Goal: Find specific page/section: Find specific page/section

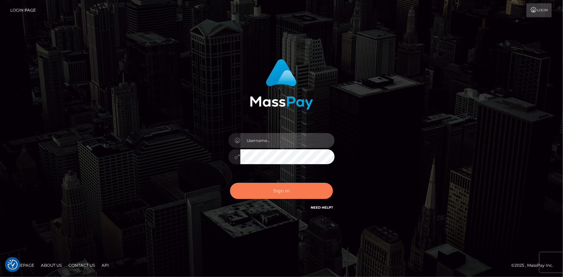
type input "[PERSON_NAME]"
click at [275, 185] on button "Sign in" at bounding box center [281, 191] width 103 height 16
type input "Eduard Gavrilescu"
click at [272, 187] on button "Sign in" at bounding box center [281, 191] width 103 height 16
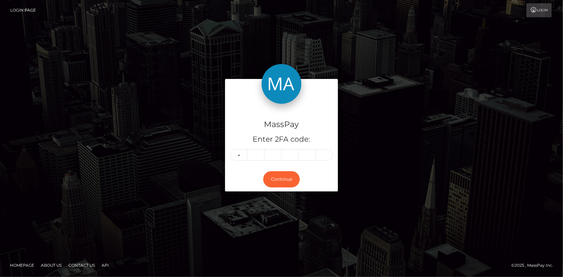
type input "1"
type input "6"
type input "2"
type input "9"
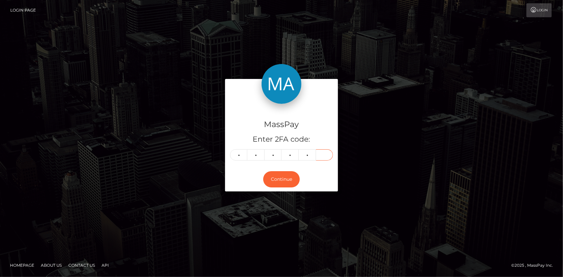
type input "4"
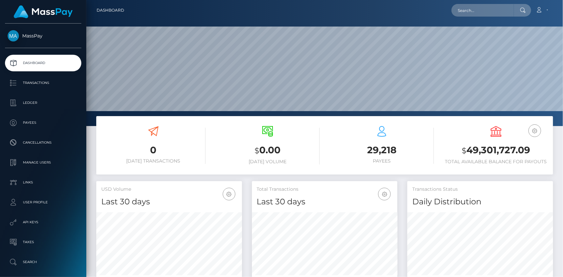
scroll to position [117, 145]
click at [481, 11] on input "text" at bounding box center [482, 10] width 62 height 13
paste input "poact_KQ2AbGfBHPdm"
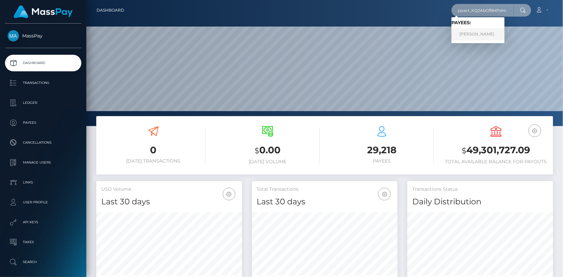
type input "poact_KQ2AbGfBHPdm"
click at [472, 31] on link "Sofiane Boulahdaj" at bounding box center [477, 34] width 53 height 12
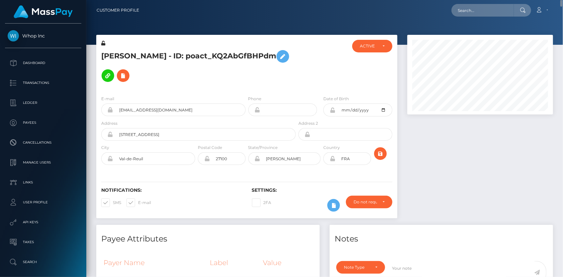
click at [181, 51] on h5 "Sofiane Boulahdaj - ID: poact_KQ2AbGfBHPdm" at bounding box center [196, 66] width 191 height 38
copy h5 "Sofiane Boulahdaj - ID: poact_KQ2AbGfBHPdm"
click at [484, 13] on input "text" at bounding box center [482, 10] width 62 height 13
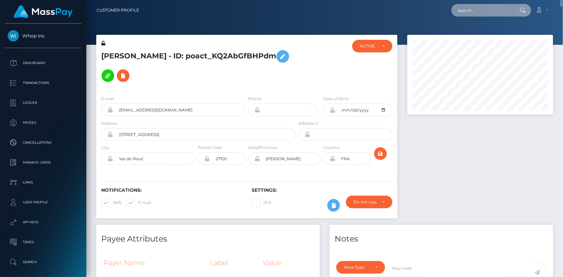
paste input "261c9d54-04bb-461f-b13d-b36b009ed661"
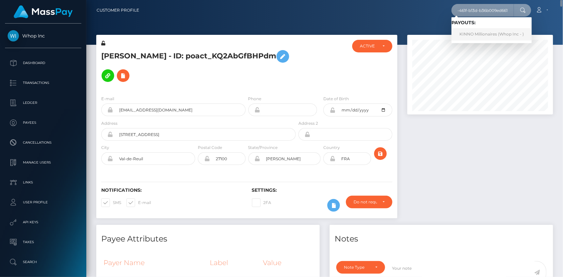
type input "261c9d54-04bb-461f-b13d-b36b009ed661"
click at [470, 31] on link "KINNO Millionaires (Whop Inc - )" at bounding box center [491, 34] width 80 height 12
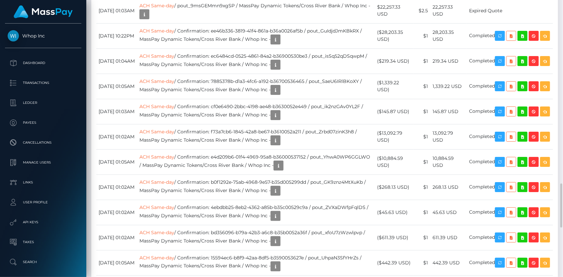
scroll to position [80, 145]
drag, startPoint x: 214, startPoint y: 125, endPoint x: 309, endPoint y: 127, distance: 94.6
copy td "261c9d54-04bb-461f-b13d-b36b009ed661"
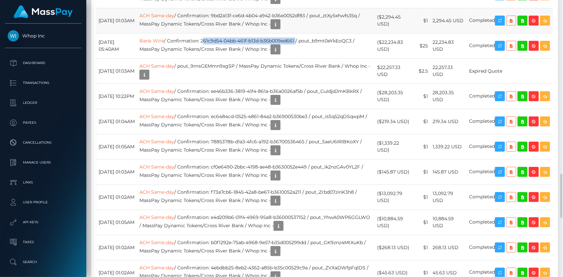
scroll to position [1146, 0]
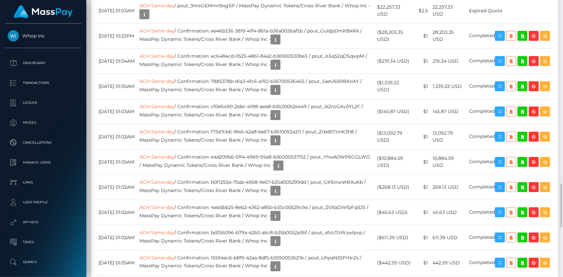
drag, startPoint x: 97, startPoint y: 125, endPoint x: 498, endPoint y: 123, distance: 401.1
copy tr "October 3, 2025 05:40AM Bank Wire / Confirmation: 261c9d54-04bb-461f-b13d-b36b0…"
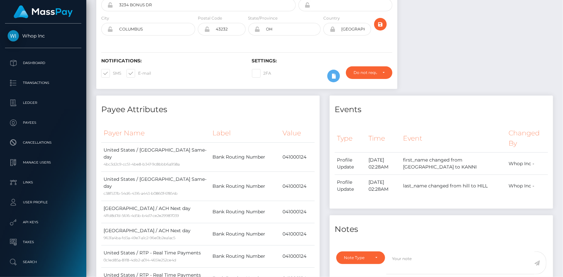
scroll to position [0, 0]
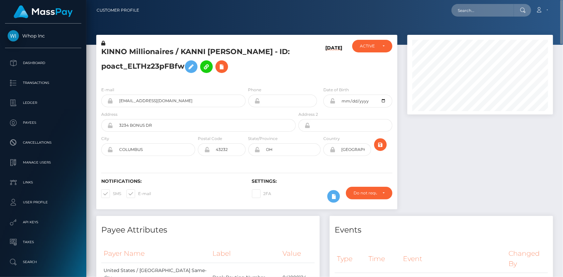
click at [149, 53] on h5 "KINNO Millionaires / KANNI RASHAAD HILL - ID: poact_ELTHz23pFBfw" at bounding box center [196, 62] width 191 height 30
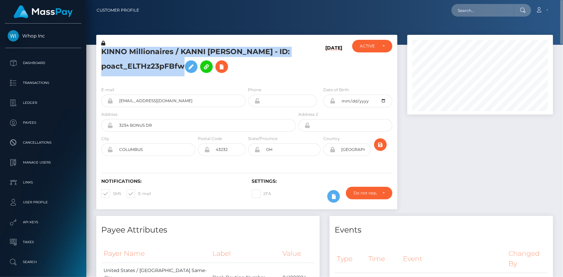
click at [149, 53] on h5 "KINNO Millionaires / KANNI RASHAAD HILL - ID: poact_ELTHz23pFBfw" at bounding box center [196, 62] width 191 height 30
copy h5 "KINNO Millionaires / KANNI RASHAAD HILL - ID: poact_ELTHz23pFBfw"
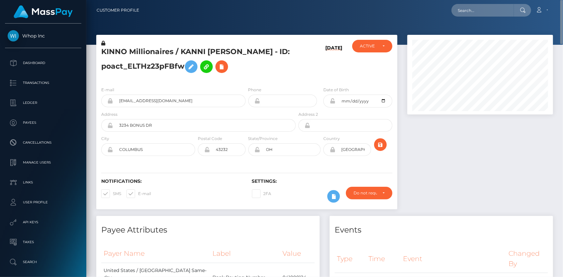
click at [459, 17] on div "Loading... Loading... Account Edit Profile Logout" at bounding box center [348, 10] width 408 height 14
click at [469, 9] on input "text" at bounding box center [482, 10] width 62 height 13
paste input "MSP0d74764f0bfc39d"
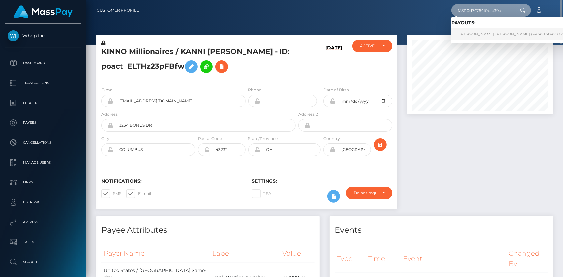
type input "MSP0d74764f0bfc39d"
click at [478, 32] on link "Anna null Fomina (Fenix International Limited - )" at bounding box center [525, 34] width 148 height 12
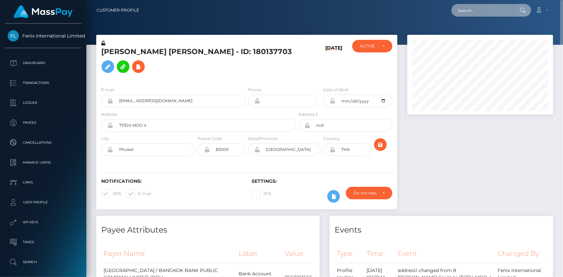
click at [469, 14] on input "text" at bounding box center [482, 10] width 62 height 13
paste input "MSP8386de37cf503fa"
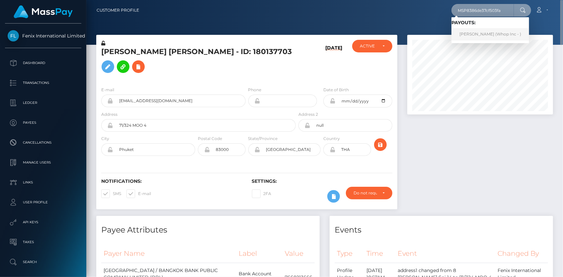
type input "MSP8386de37cf503fa"
click at [468, 32] on link "SUMIT KUMAR Kumar (Whop Inc - )" at bounding box center [490, 34] width 78 height 12
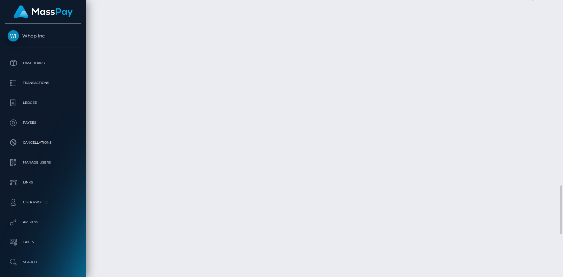
scroll to position [995, 0]
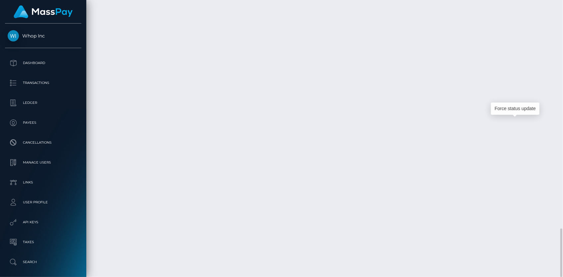
scroll to position [80, 145]
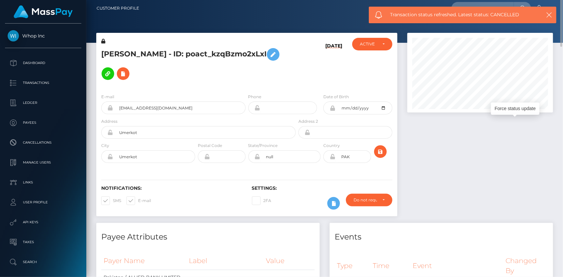
scroll to position [0, 0]
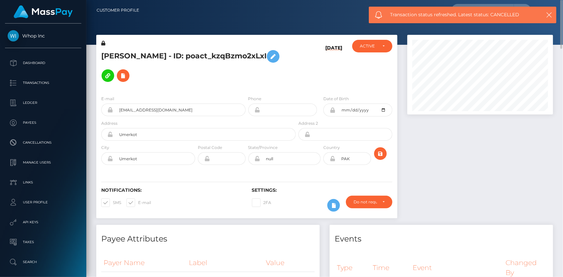
click at [160, 53] on h5 "SUMIT KUMAR Kumar - ID: poact_kzqBzmo2xLxI" at bounding box center [196, 66] width 191 height 38
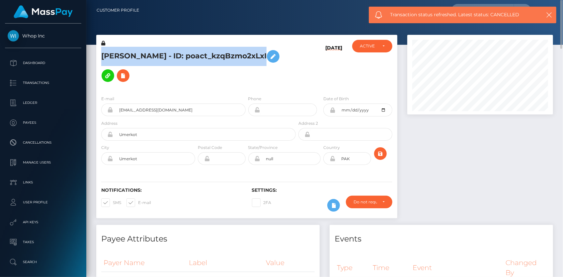
click at [160, 53] on h5 "SUMIT KUMAR Kumar - ID: poact_kzqBzmo2xLxI" at bounding box center [196, 66] width 191 height 38
copy h5 "SUMIT KUMAR Kumar - ID: poact_kzqBzmo2xLxI"
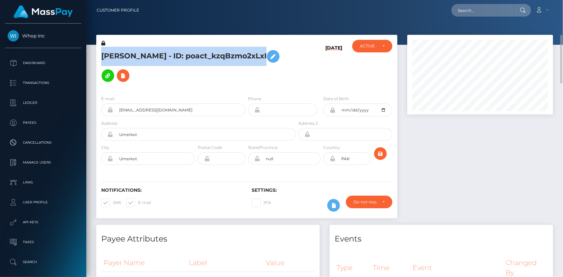
scroll to position [30, 0]
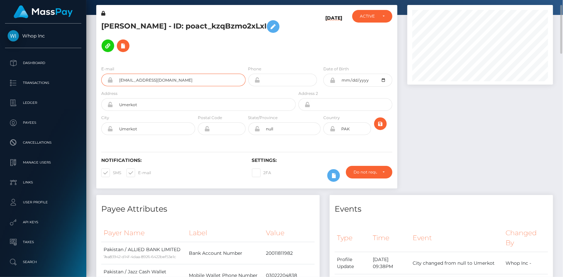
click at [140, 74] on input "mudasiragro5+a5dfe23ff5@gmail.com" at bounding box center [179, 80] width 132 height 13
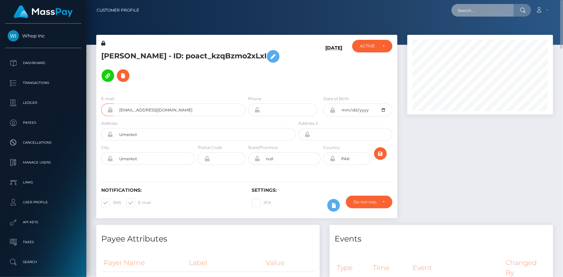
click at [470, 12] on input "text" at bounding box center [482, 10] width 62 height 13
paste input "MSPcfaa5c5df05565c"
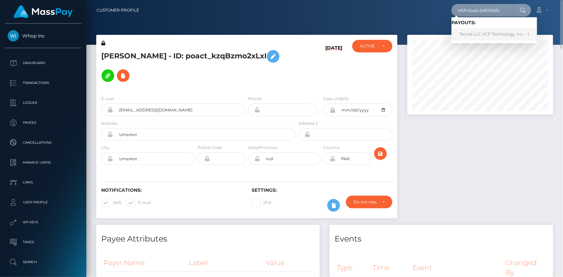
type input "MSPcfaa5c5df05565c"
click at [487, 31] on link "Tecnet LLC (ICF Technology, Inc. - )" at bounding box center [494, 34] width 86 height 12
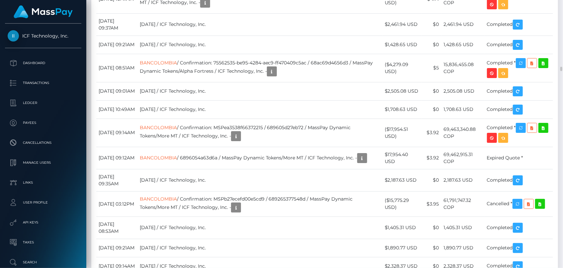
scroll to position [4313, 0]
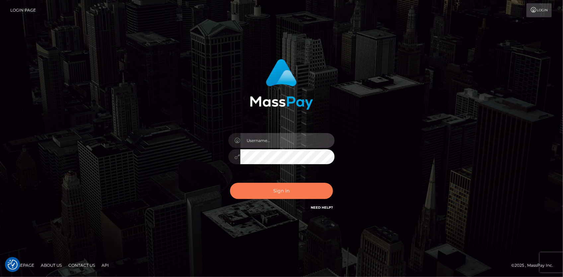
type input "[PERSON_NAME]"
click at [270, 194] on button "Sign in" at bounding box center [281, 191] width 103 height 16
type input "[PERSON_NAME]"
click at [268, 190] on button "Sign in" at bounding box center [281, 191] width 103 height 16
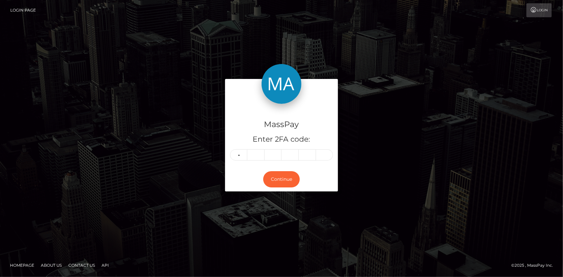
type input "4"
type input "3"
type input "1"
type input "6"
type input "2"
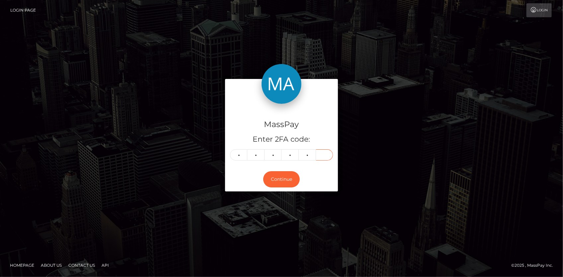
type input "4"
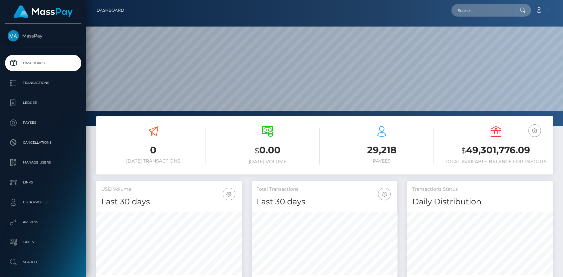
scroll to position [117, 145]
click at [473, 7] on input "text" at bounding box center [482, 10] width 62 height 13
paste input "MSP73a748401ccf3a5"
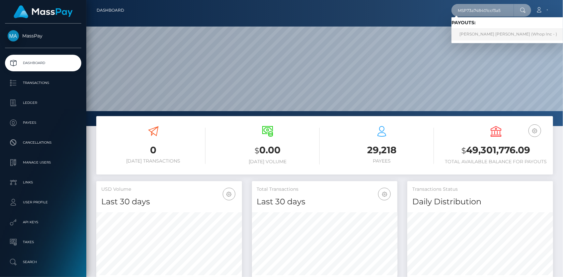
type input "MSP73a748401ccf3a5"
click at [495, 30] on link "JESUS DAVID RIPOLL PINEDA (Whop Inc - )" at bounding box center [507, 34] width 113 height 12
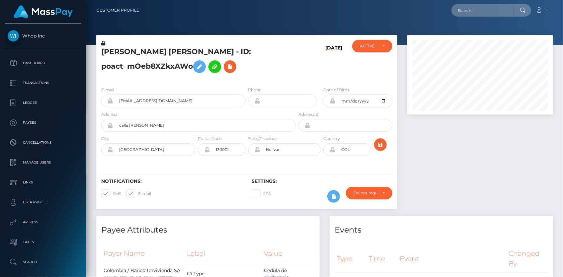
scroll to position [80, 145]
click at [131, 93] on div "E-mail jesuusripoll35+c1ed744b34@gmail.com" at bounding box center [173, 96] width 144 height 21
click at [130, 100] on input "jesuusripoll35+c1ed744b34@gmail.com" at bounding box center [179, 101] width 132 height 13
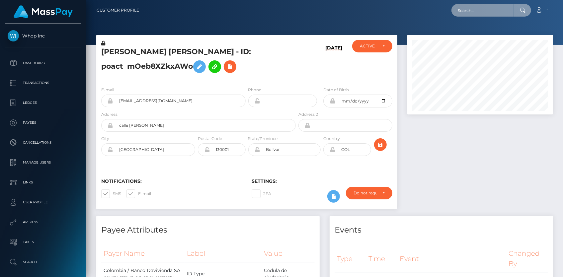
click at [455, 7] on input "text" at bounding box center [482, 10] width 62 height 13
click at [463, 7] on input "text" at bounding box center [482, 10] width 62 height 13
paste input "pout_2xt5sJ6gt5Tv0"
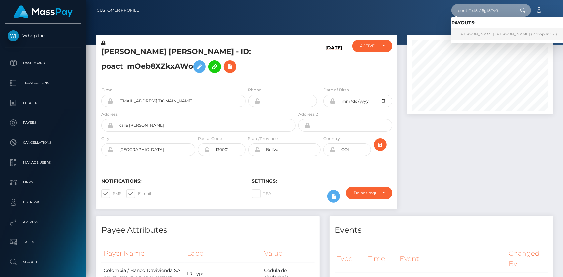
type input "pout_2xt5sJ6gt5Tv0"
click at [475, 32] on link "VICTORIA LEE DUKE (Whop Inc - )" at bounding box center [507, 34] width 113 height 12
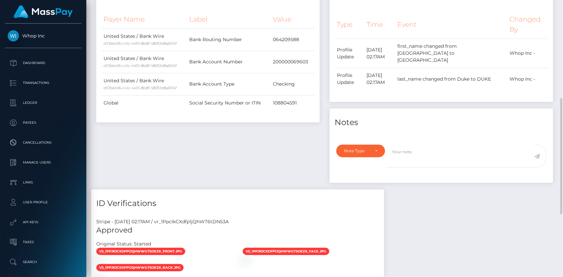
scroll to position [385, 0]
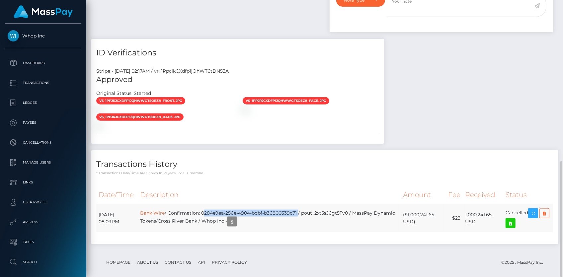
drag, startPoint x: 221, startPoint y: 206, endPoint x: 316, endPoint y: 209, distance: 95.3
click at [316, 209] on td "Bank Wire / Confirmation: 0284e9ea-256e-4904-bdbf-b36800339c71 / pout_2xt5sJ6gt…" at bounding box center [269, 218] width 263 height 28
copy td "0284e9ea-256e-4904-bdbf-b36800339c71"
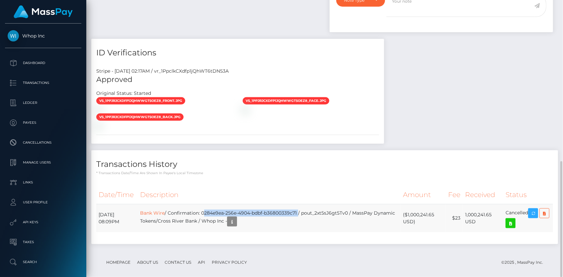
drag, startPoint x: 410, startPoint y: 207, endPoint x: 432, endPoint y: 208, distance: 21.2
click at [432, 208] on td "($1,000,241.65 USD)" at bounding box center [422, 218] width 45 height 28
drag, startPoint x: 408, startPoint y: 209, endPoint x: 436, endPoint y: 207, distance: 27.6
click at [436, 207] on td "($1,000,241.65 USD)" at bounding box center [422, 218] width 45 height 28
copy td "$1,000,241.65"
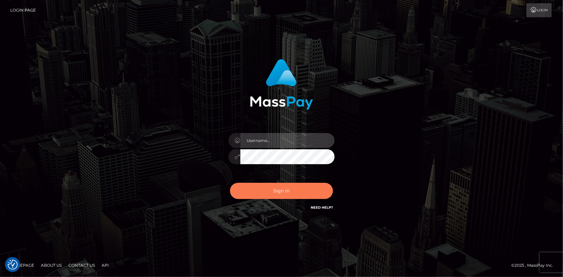
type input "[PERSON_NAME]"
click at [275, 185] on button "Sign in" at bounding box center [281, 191] width 103 height 16
type input "[PERSON_NAME]"
click at [278, 191] on button "Sign in" at bounding box center [281, 191] width 103 height 16
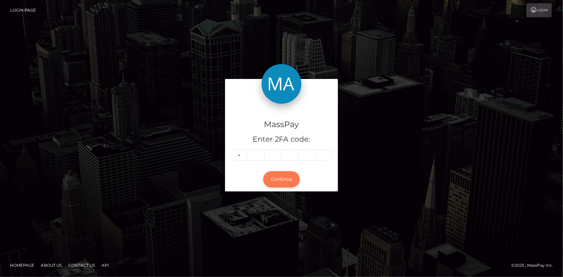
type input "9"
type input "5"
type input "0"
type input "8"
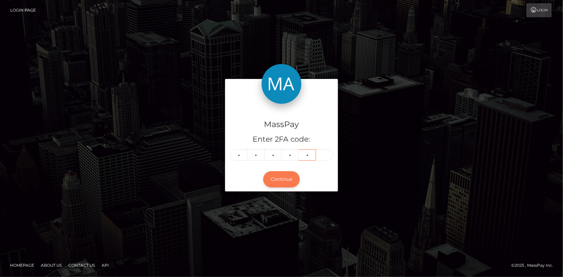
type input "1"
type input "2"
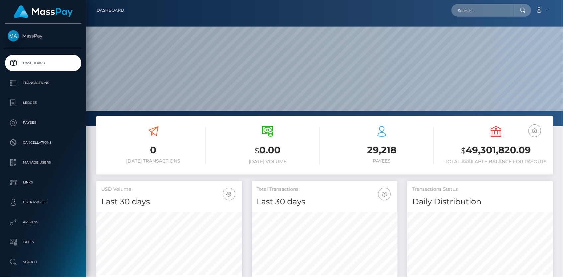
scroll to position [117, 145]
click at [496, 7] on input "text" at bounding box center [482, 10] width 62 height 13
paste input "poact_I38rMgGTkczA"
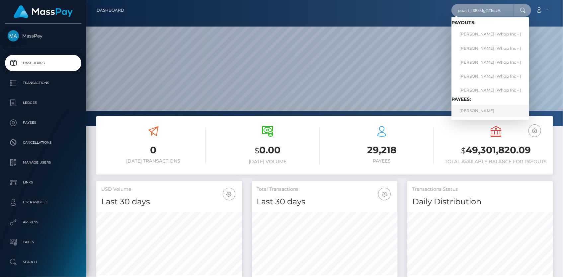
type input "poact_I38rMgGTkczA"
click at [477, 114] on link "[PERSON_NAME]" at bounding box center [490, 111] width 78 height 12
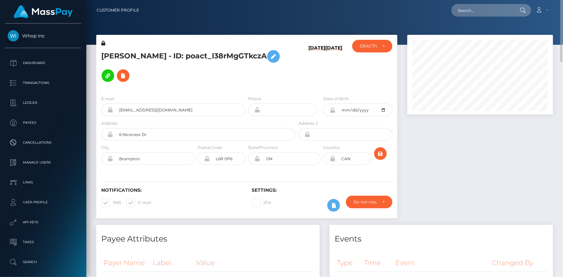
click at [159, 53] on h5 "MANAV DEOL - ID: poact_I38rMgGTkczA" at bounding box center [196, 66] width 191 height 38
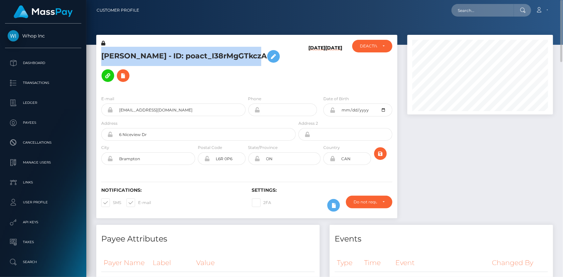
click at [159, 53] on h5 "MANAV DEOL - ID: poact_I38rMgGTkczA" at bounding box center [196, 66] width 191 height 38
copy h5 "MANAV DEOL - ID: poact_I38rMgGTkczA"
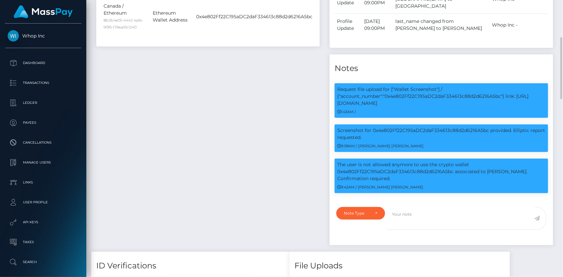
scroll to position [302, 0]
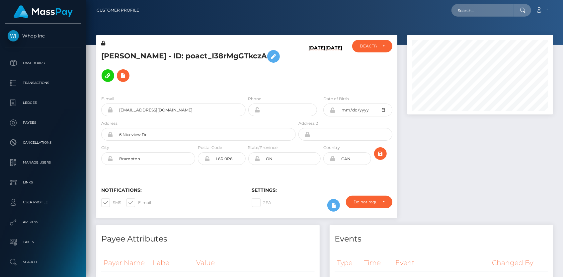
scroll to position [80, 145]
click at [476, 15] on input "text" at bounding box center [482, 10] width 62 height 13
paste input "poact_ePhFsOI4pC9g"
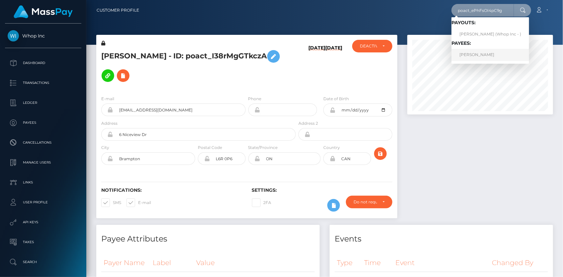
type input "poact_ePhFsOI4pC9g"
click at [496, 56] on link "SAMUEL-COSMIN GHEREBEANU" at bounding box center [490, 55] width 78 height 12
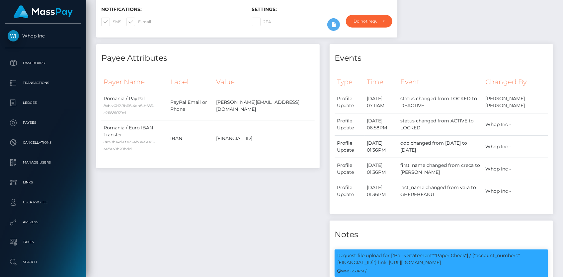
scroll to position [30, 0]
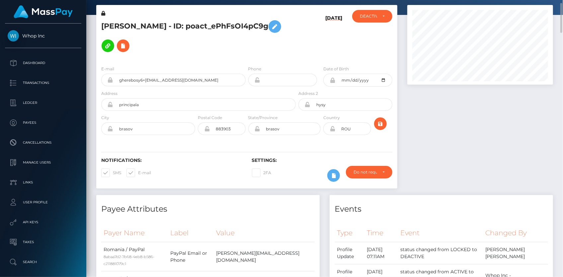
click at [164, 25] on h5 "SAMUEL-COSMIN GHEREBEANU - ID: poact_ePhFsOI4pC9g" at bounding box center [196, 36] width 191 height 38
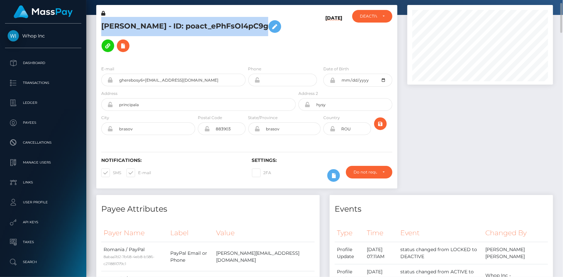
click at [164, 25] on h5 "SAMUEL-COSMIN GHEREBEANU - ID: poact_ePhFsOI4pC9g" at bounding box center [196, 36] width 191 height 38
copy h5 "SAMUEL-COSMIN GHEREBEANU - ID: poact_ePhFsOI4pC9g"
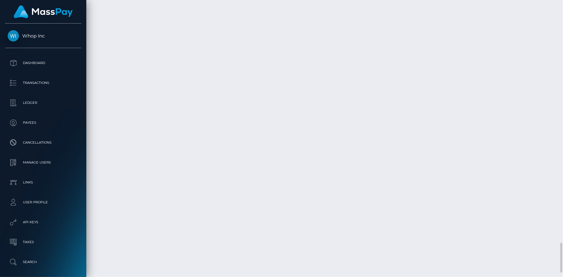
scroll to position [2201, 0]
